Goal: Communication & Community: Answer question/provide support

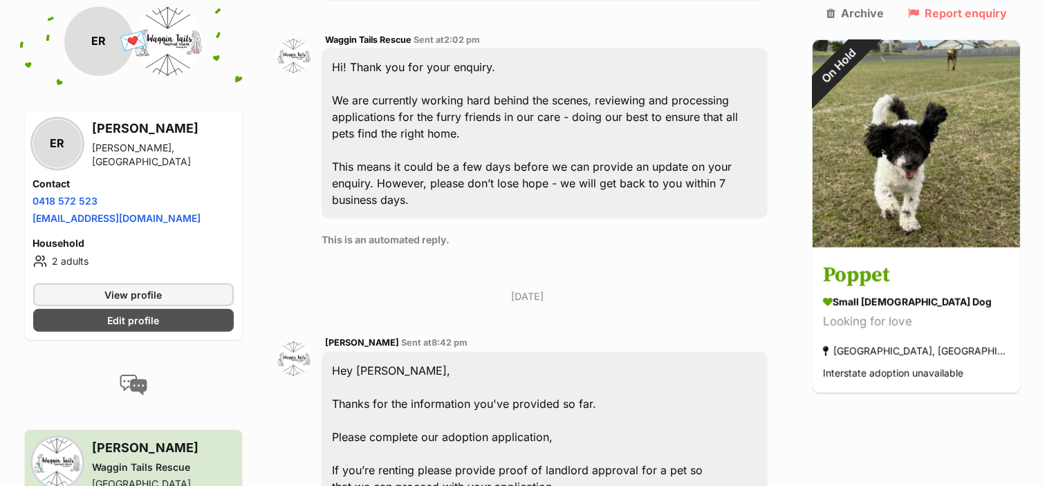
scroll to position [1095, 0]
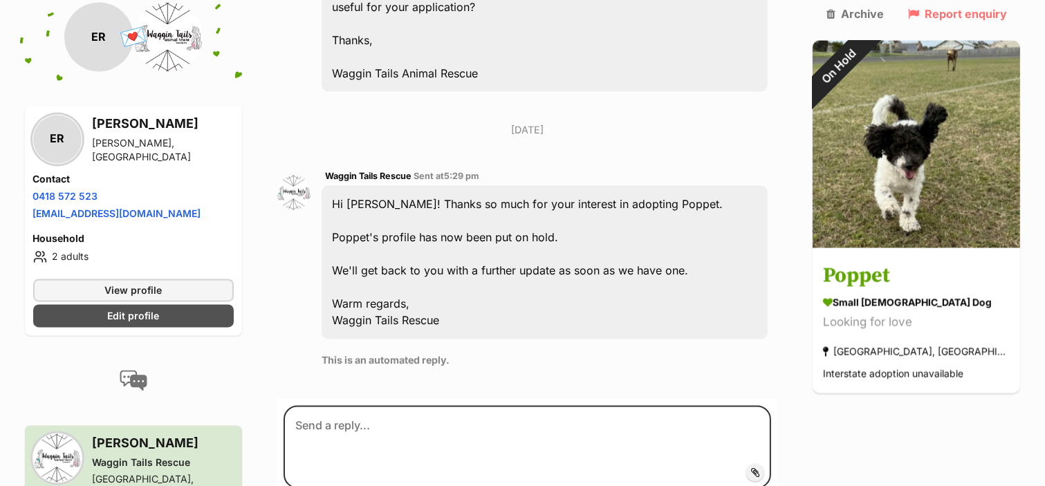
scroll to position [2556, 0]
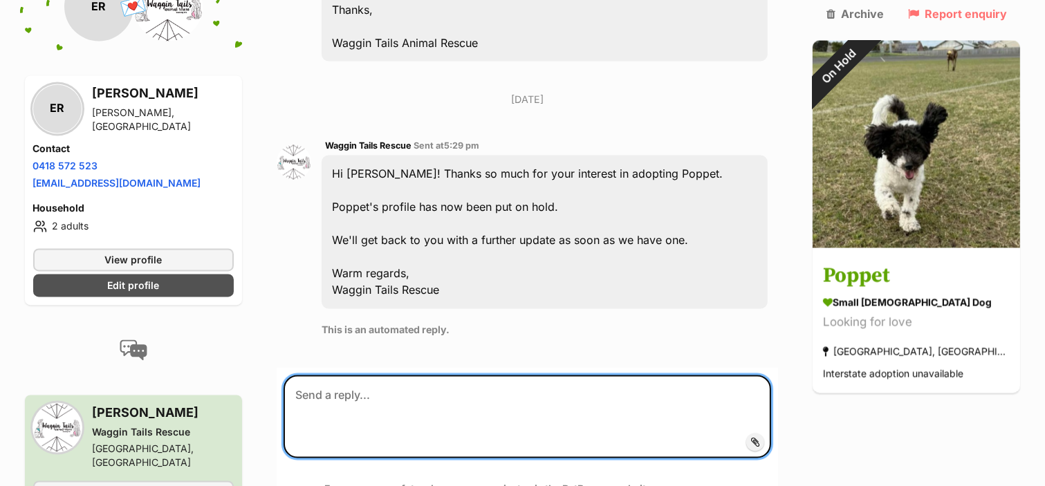
click at [362, 375] on textarea at bounding box center [527, 416] width 488 height 83
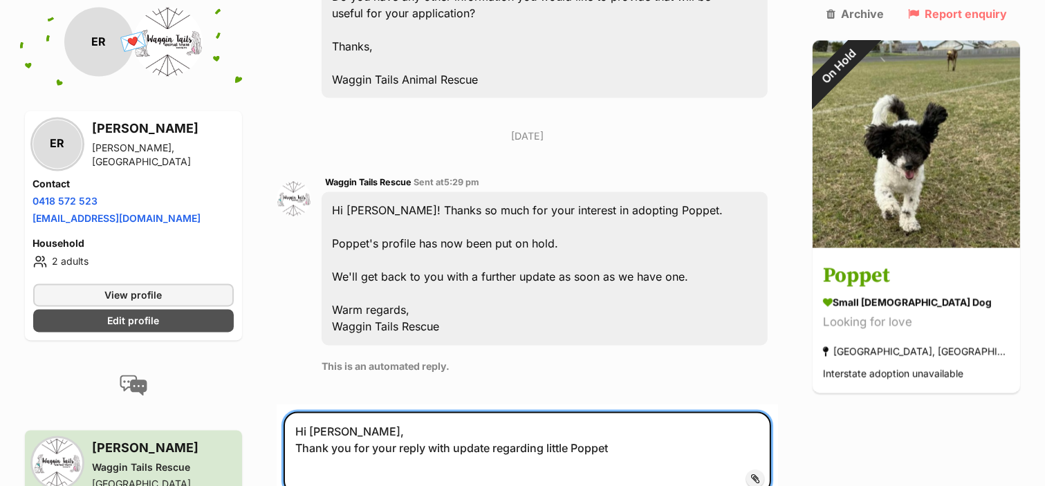
scroll to position [2434, 0]
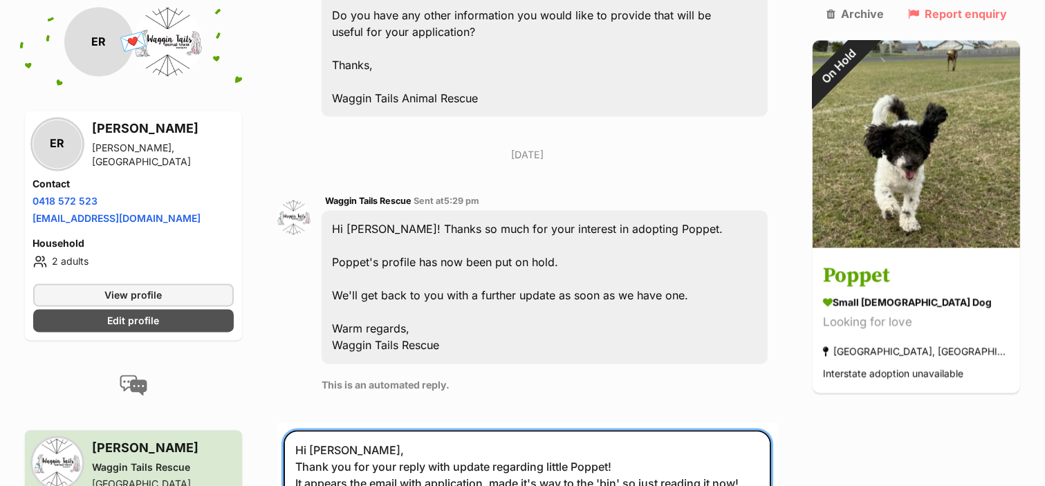
scroll to position [2570, 0]
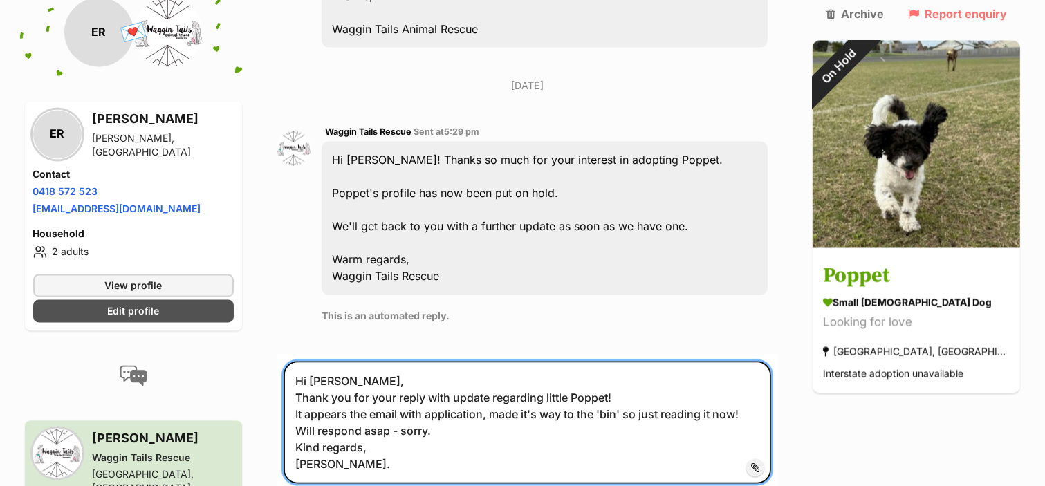
type textarea "Hi [PERSON_NAME], Thank you for your reply with update regarding little Poppet!…"
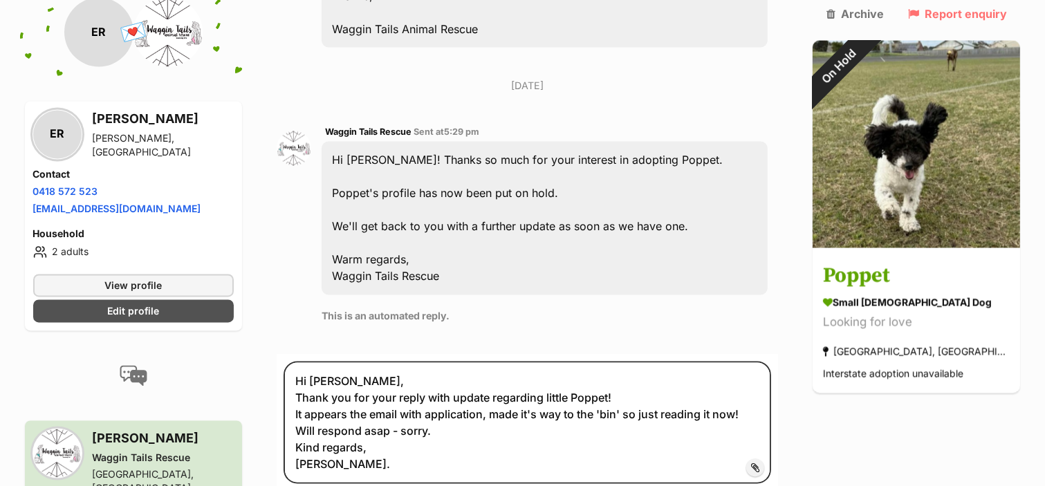
drag, startPoint x: 763, startPoint y: 409, endPoint x: 429, endPoint y: 418, distance: 334.8
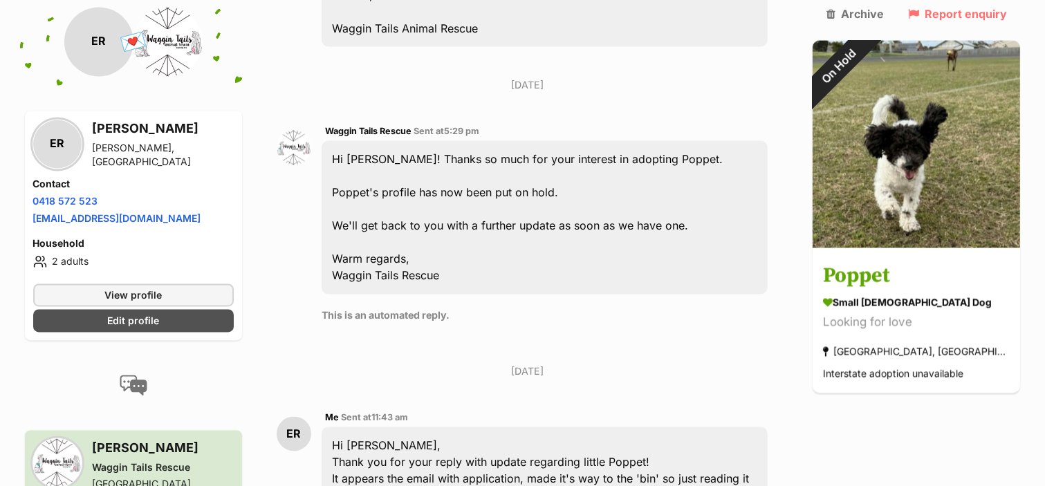
scroll to position [2570, 0]
